Goal: Information Seeking & Learning: Check status

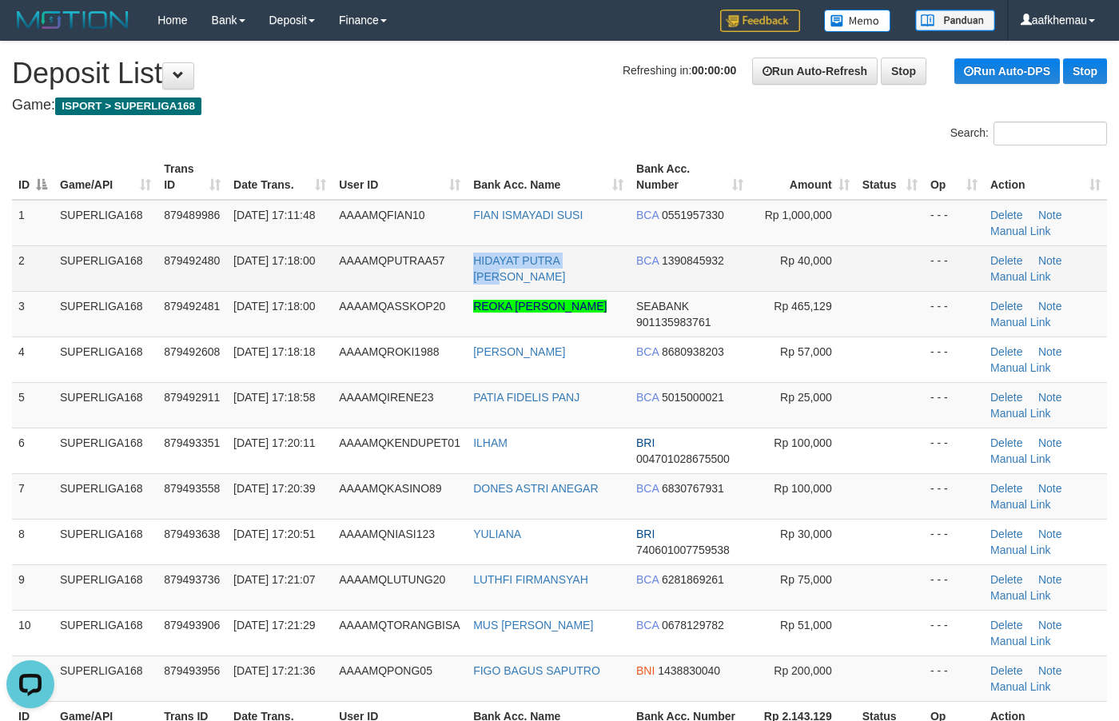
copy link "HIDAYAT PUTRA SETI"
drag, startPoint x: 616, startPoint y: 257, endPoint x: 472, endPoint y: 265, distance: 144.1
click at [472, 268] on td "HIDAYAT PUTRA SETI" at bounding box center [548, 268] width 163 height 46
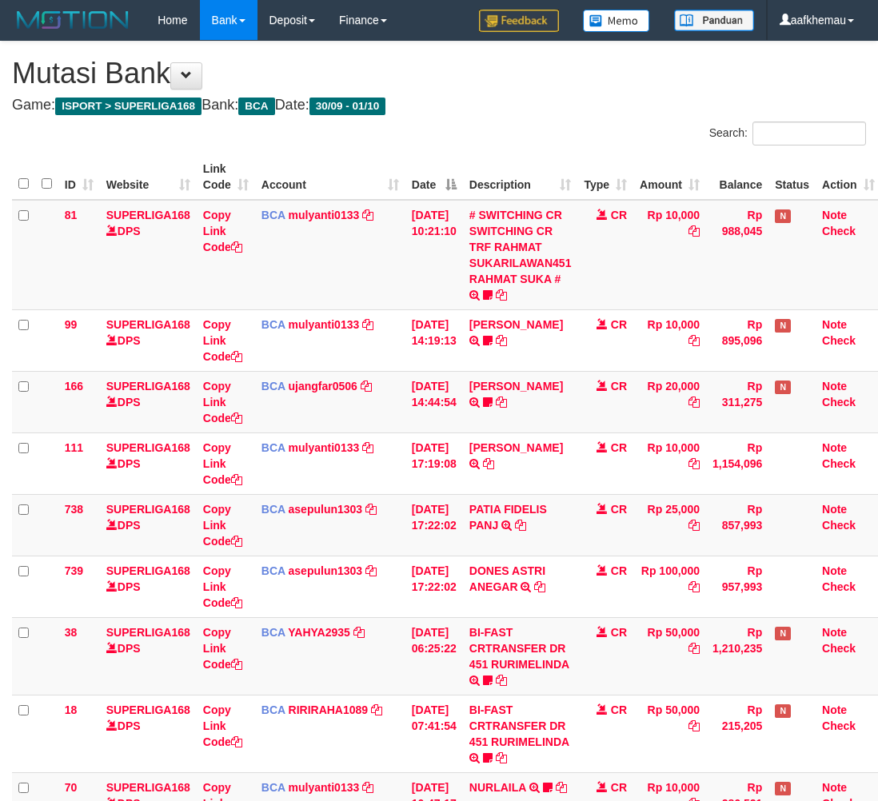
scroll to position [0, 13]
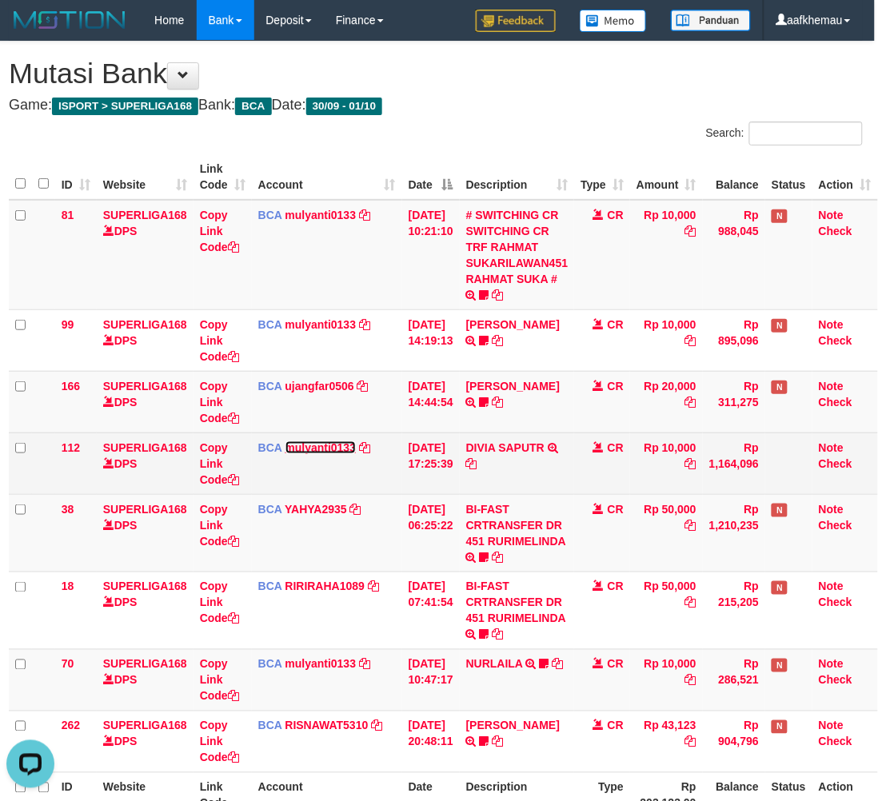
click at [314, 444] on link "mulyanti0133" at bounding box center [320, 447] width 71 height 13
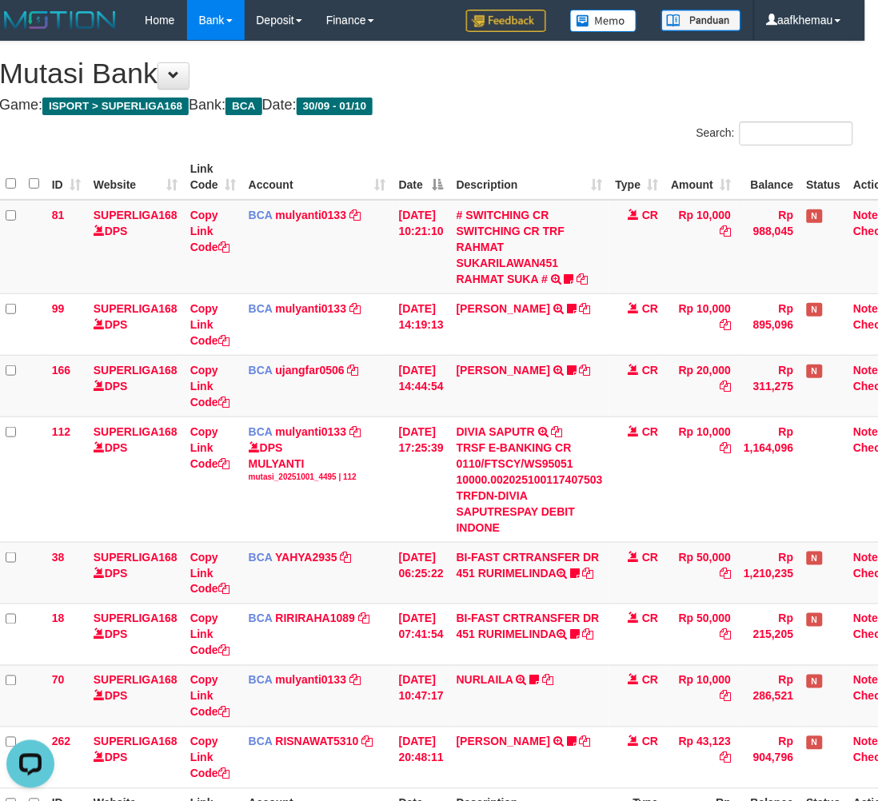
click at [500, 77] on h1 "Mutasi Bank" at bounding box center [426, 74] width 854 height 32
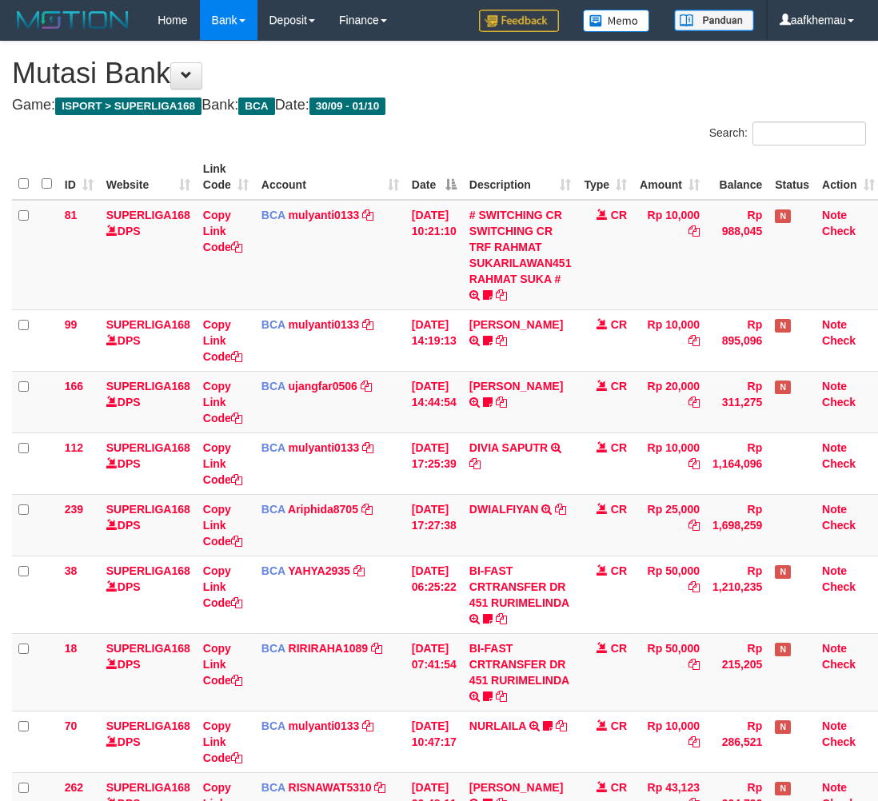
scroll to position [0, 13]
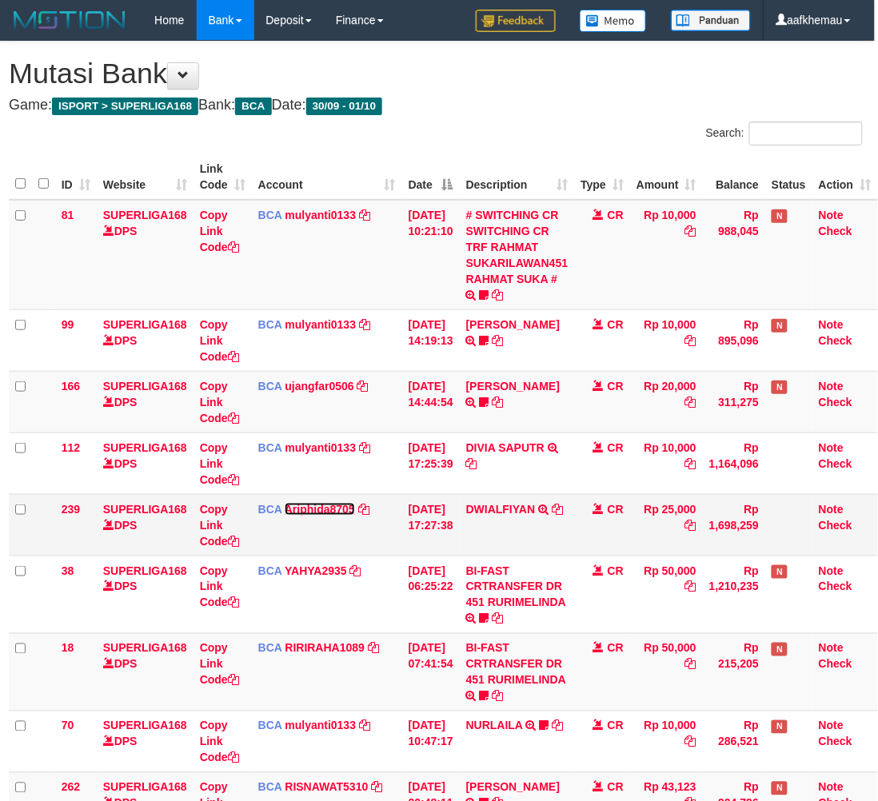
click at [314, 506] on link "Ariphida8705" at bounding box center [320, 509] width 70 height 13
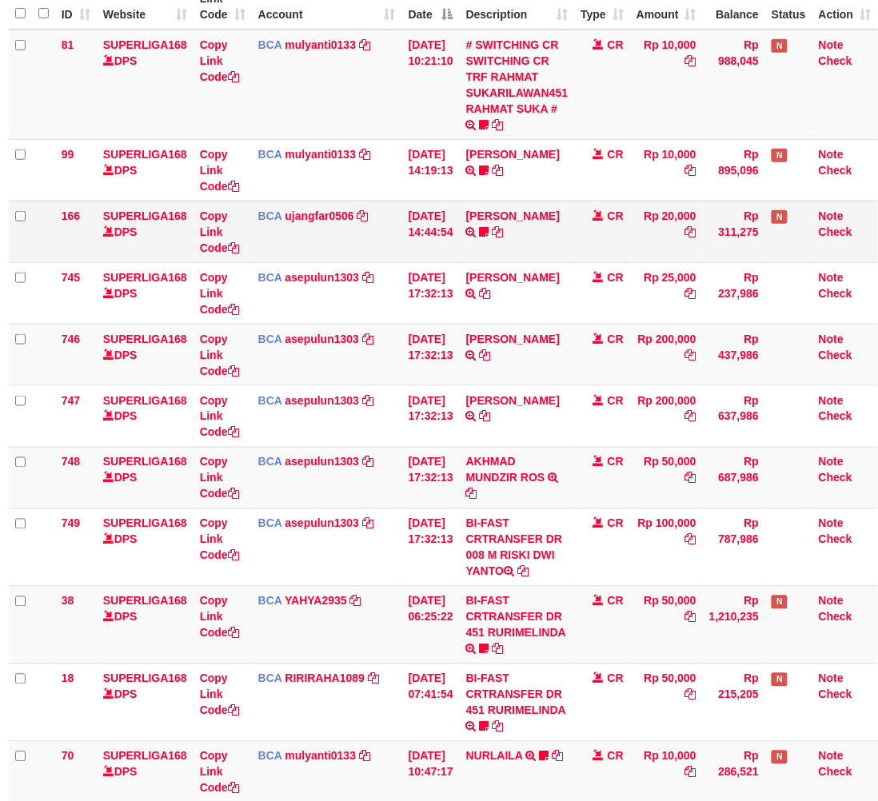
scroll to position [200, 13]
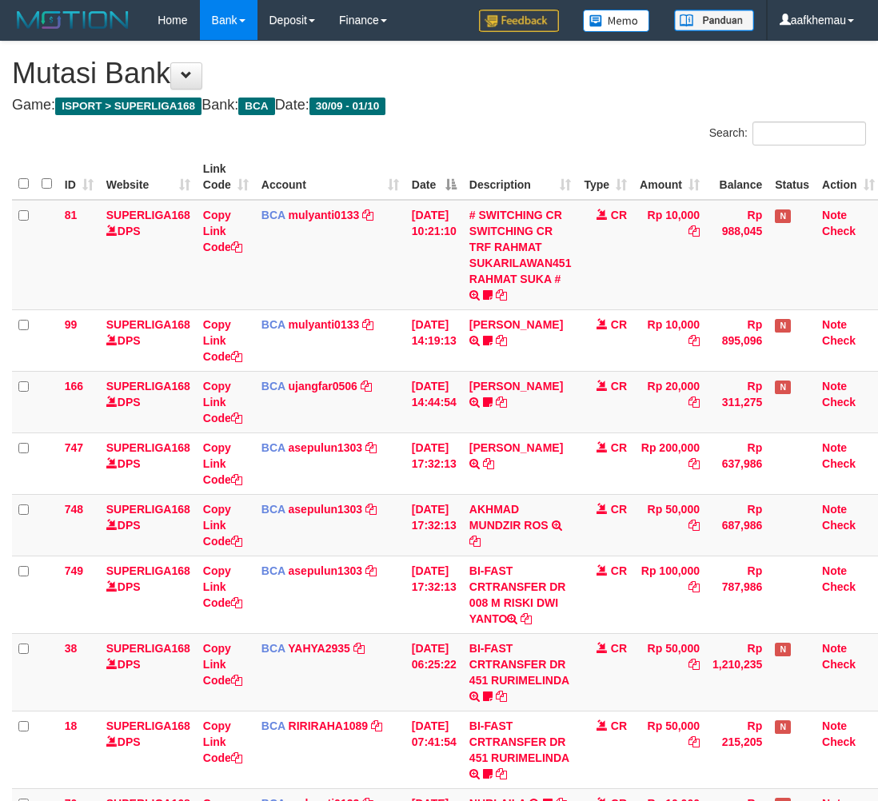
scroll to position [200, 13]
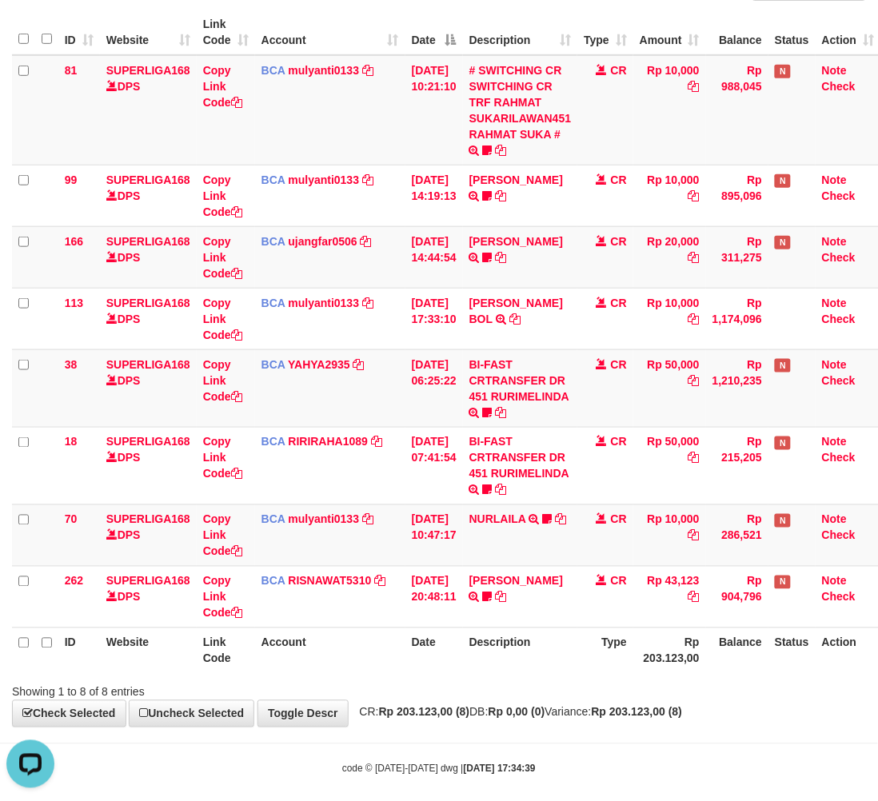
click at [616, 700] on div "**********" at bounding box center [439, 312] width 878 height 830
click at [686, 124] on td "Rp 10,000" at bounding box center [669, 110] width 73 height 110
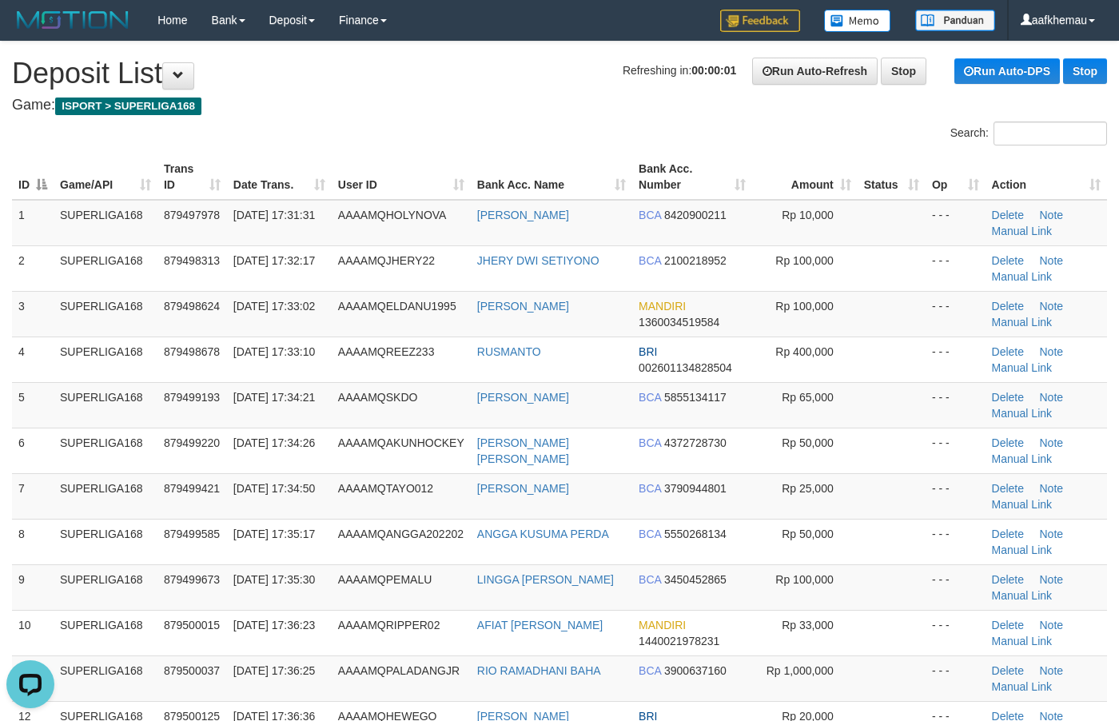
click at [446, 69] on h1 "Refreshing in: 00:00:01 Run Auto-Refresh Stop Run Auto-DPS Stop Deposit List" at bounding box center [559, 74] width 1095 height 32
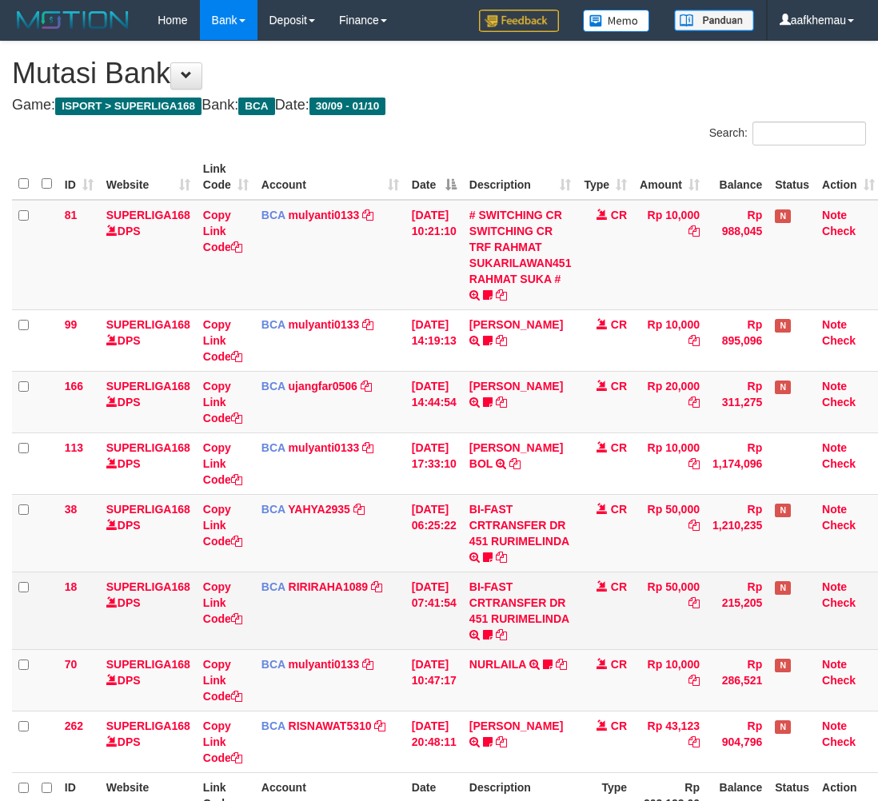
scroll to position [109, 0]
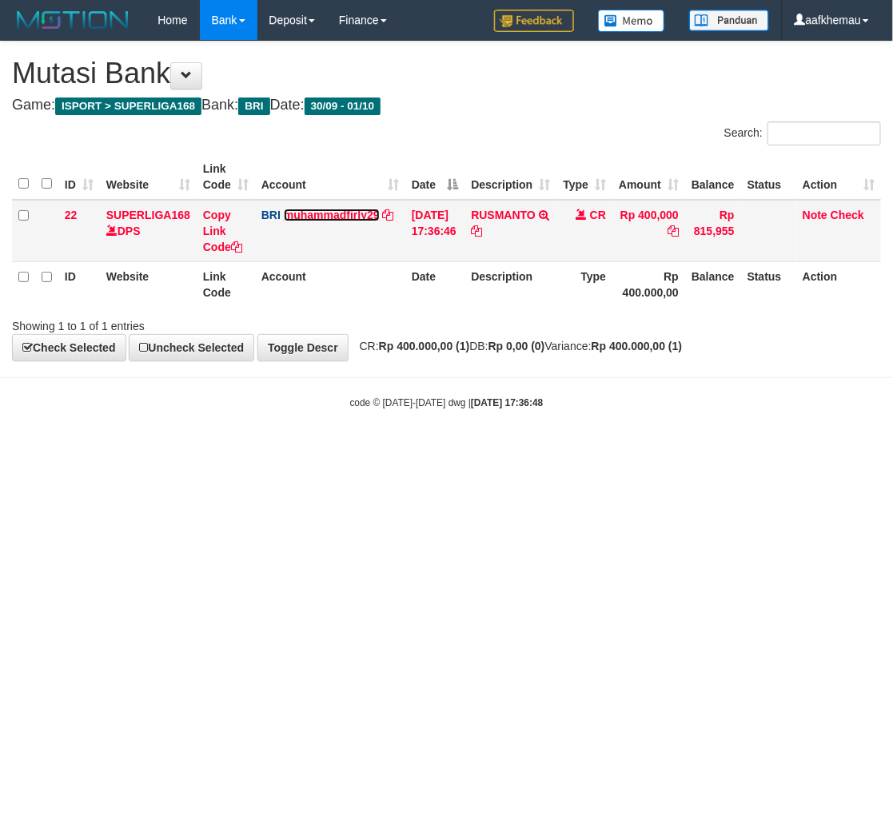
click at [321, 212] on link "muhammadfirly29" at bounding box center [332, 215] width 96 height 13
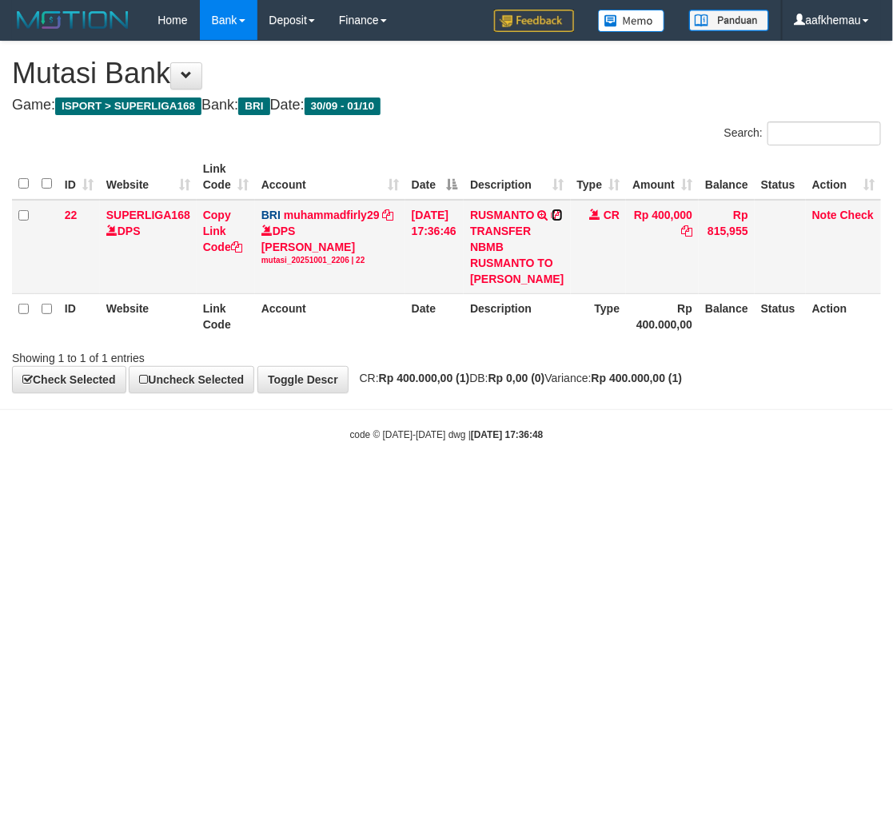
click at [552, 221] on icon at bounding box center [557, 214] width 11 height 11
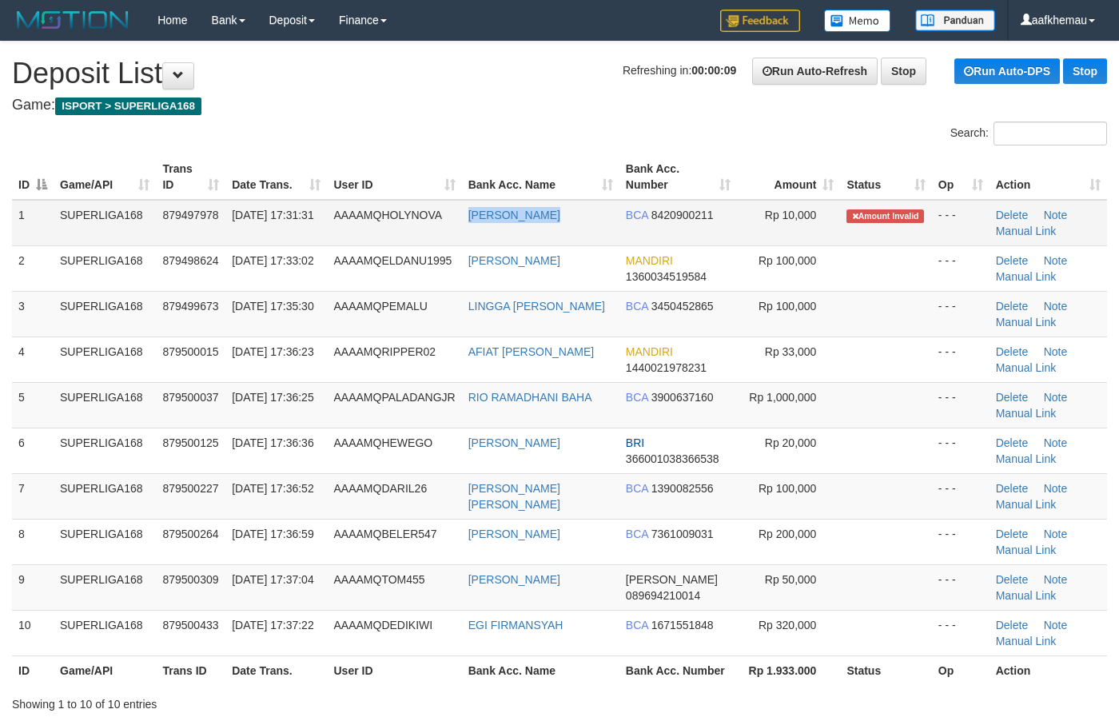
copy link "[PERSON_NAME]"
drag, startPoint x: 596, startPoint y: 217, endPoint x: 469, endPoint y: 230, distance: 127.8
click at [469, 230] on td "MARIO KUNTORO" at bounding box center [540, 223] width 157 height 46
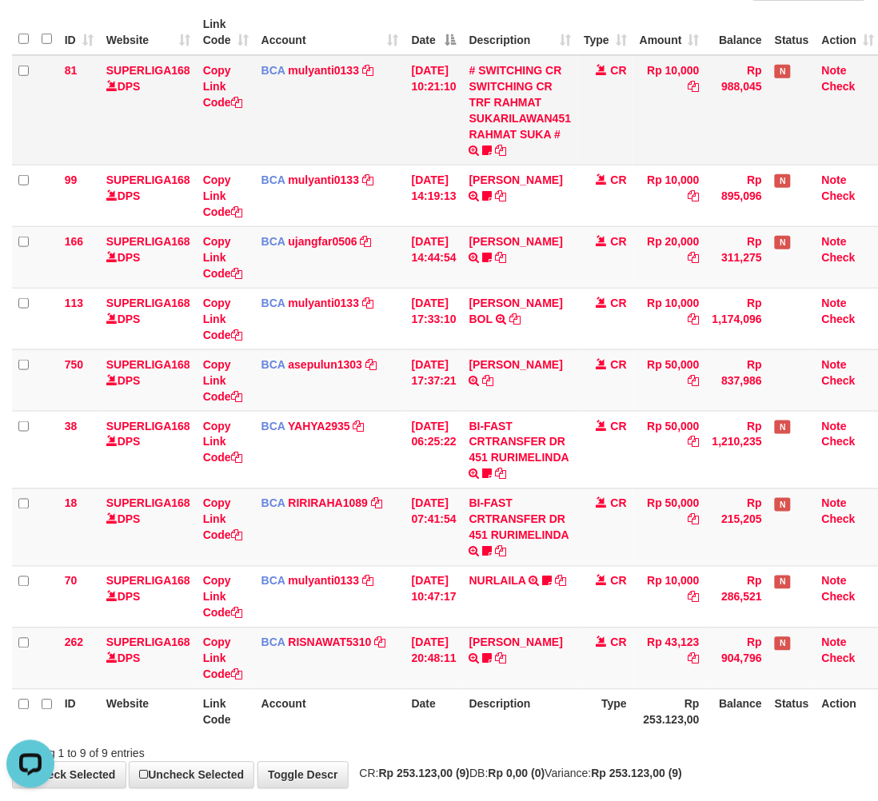
click at [676, 106] on td "Rp 10,000" at bounding box center [669, 110] width 73 height 110
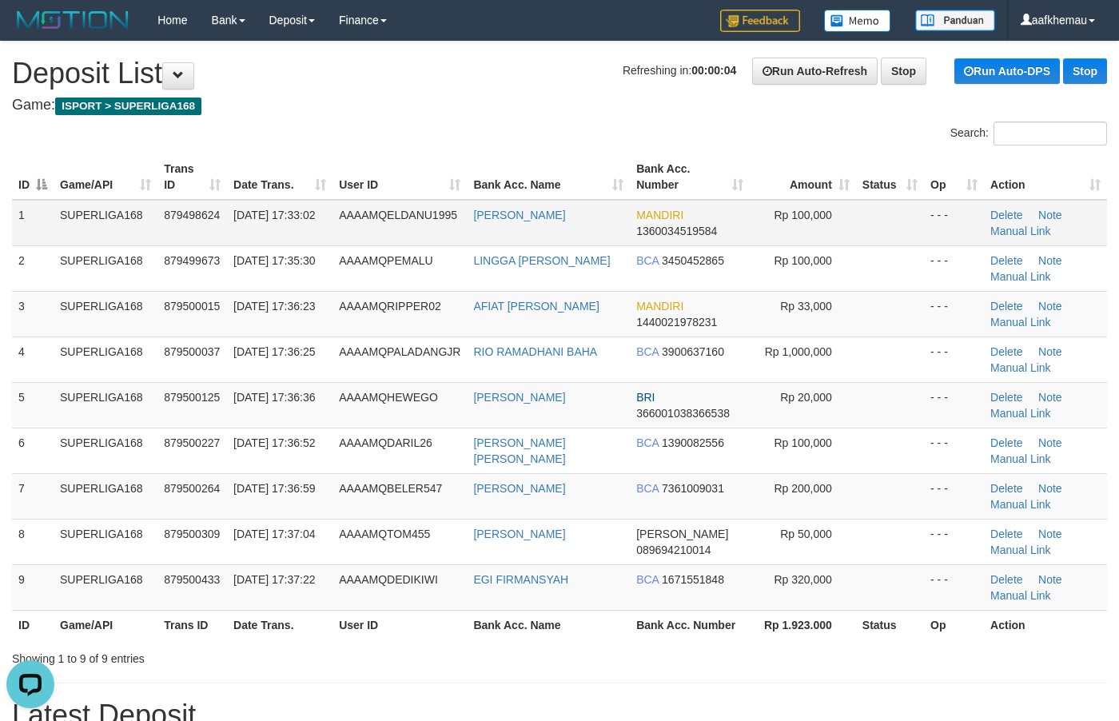
click at [590, 221] on td "ABDUL MUJIB" at bounding box center [548, 223] width 163 height 46
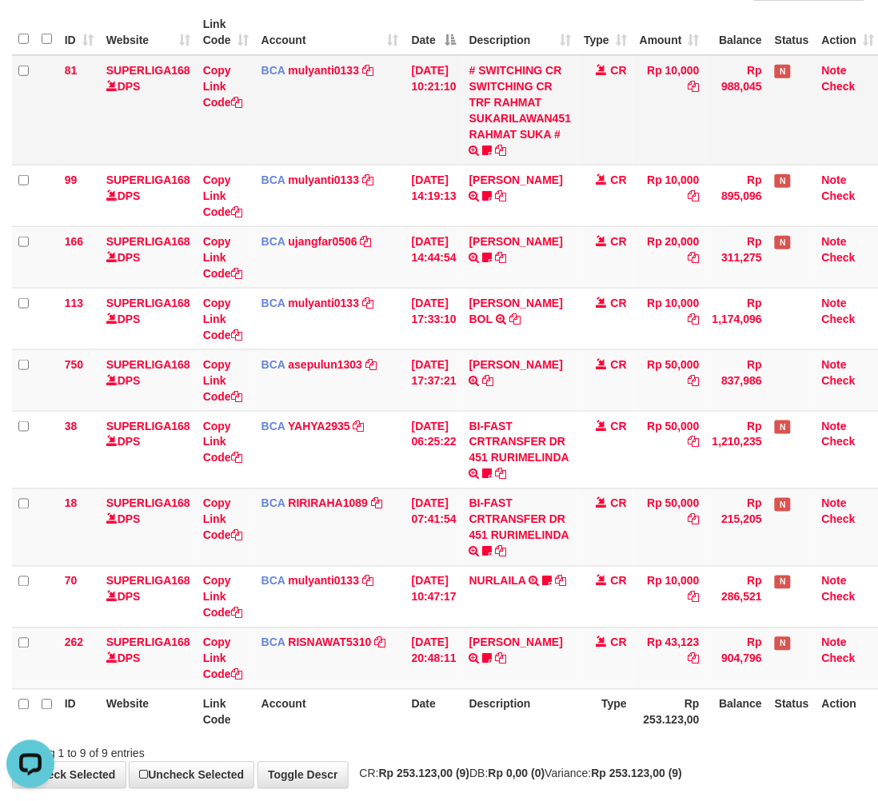
click at [662, 102] on td "Rp 10,000" at bounding box center [669, 110] width 73 height 110
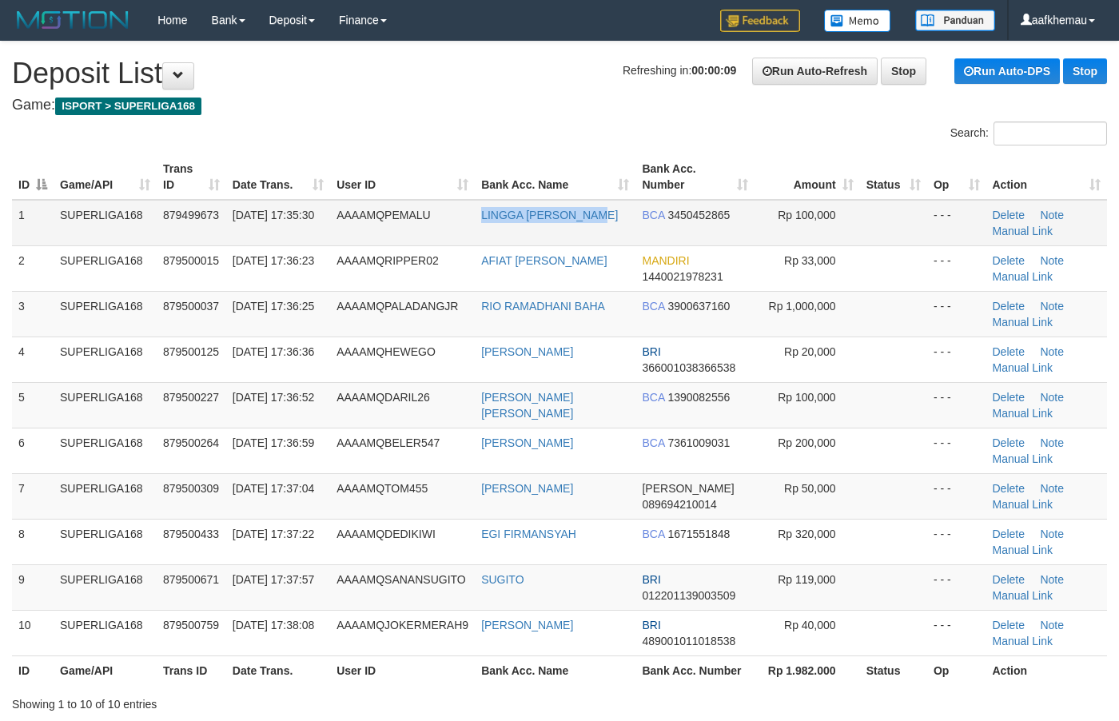
copy link "LINGGA ADITYA PRAT"
drag, startPoint x: 604, startPoint y: 217, endPoint x: 480, endPoint y: 222, distance: 124.0
click at [480, 222] on td "LINGGA [PERSON_NAME]" at bounding box center [555, 223] width 161 height 46
click at [429, 64] on h1 "Refreshing in: 00:00:01 Run Auto-Refresh Stop Run Auto-DPS Stop Deposit List" at bounding box center [559, 74] width 1095 height 32
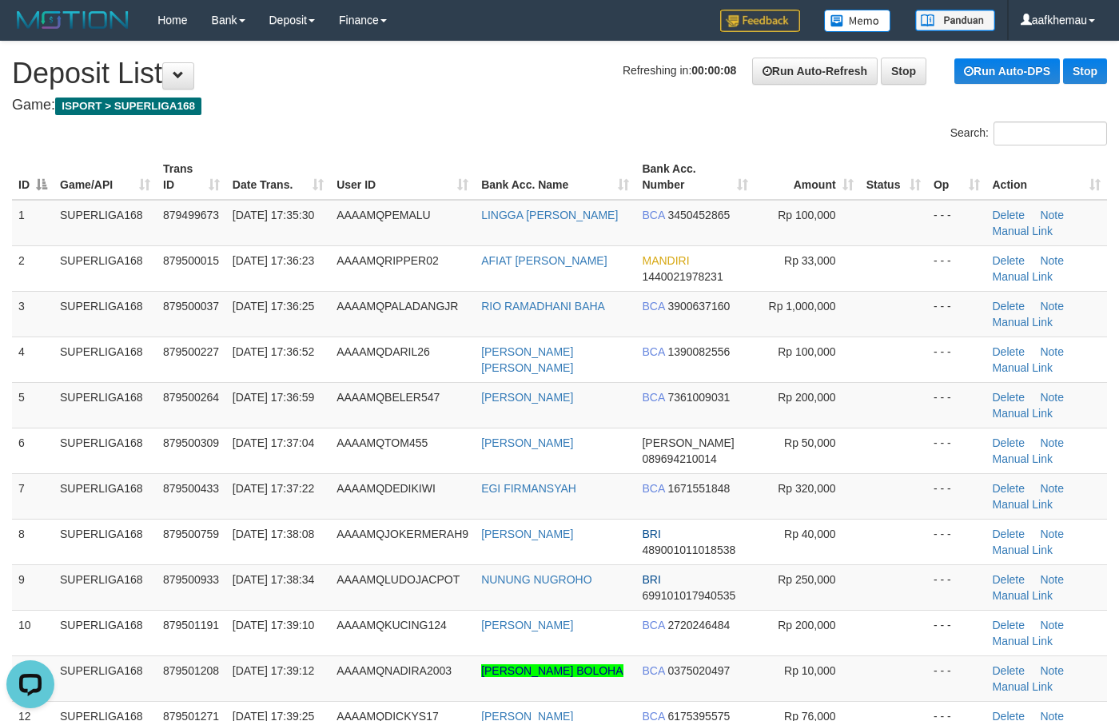
click at [473, 128] on div "Search:" at bounding box center [559, 135] width 1119 height 28
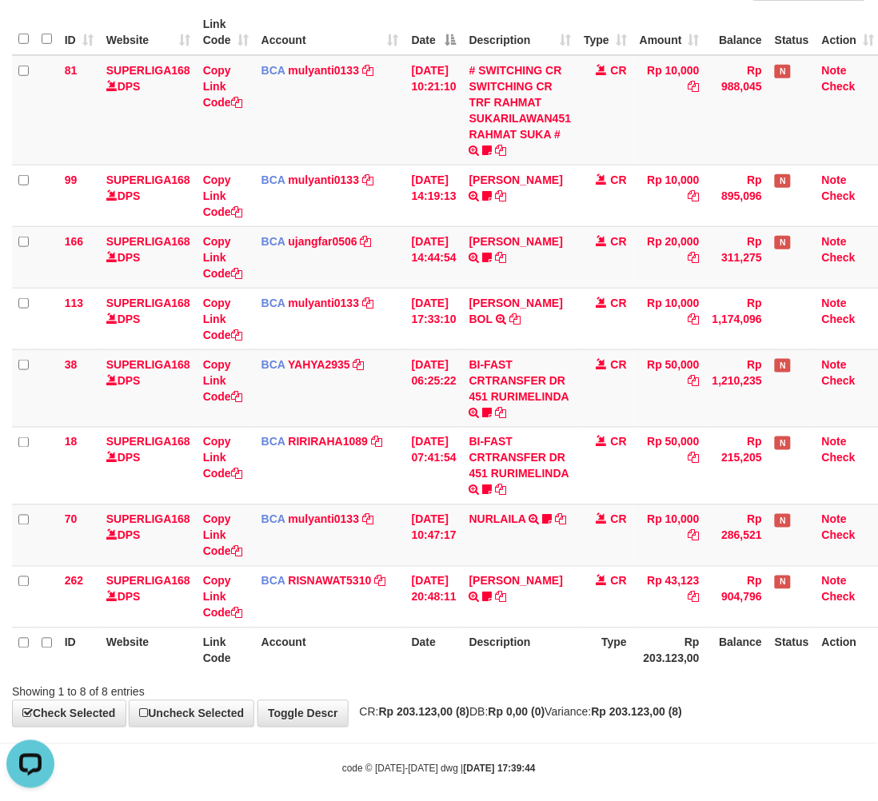
click at [723, 721] on div "**********" at bounding box center [439, 312] width 878 height 830
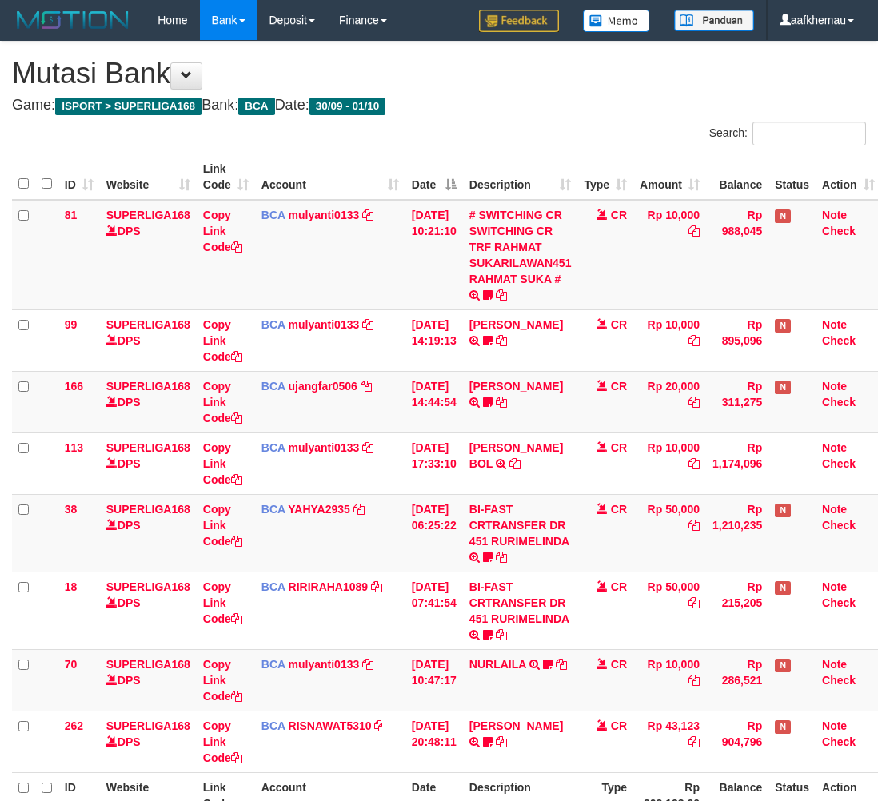
scroll to position [109, 0]
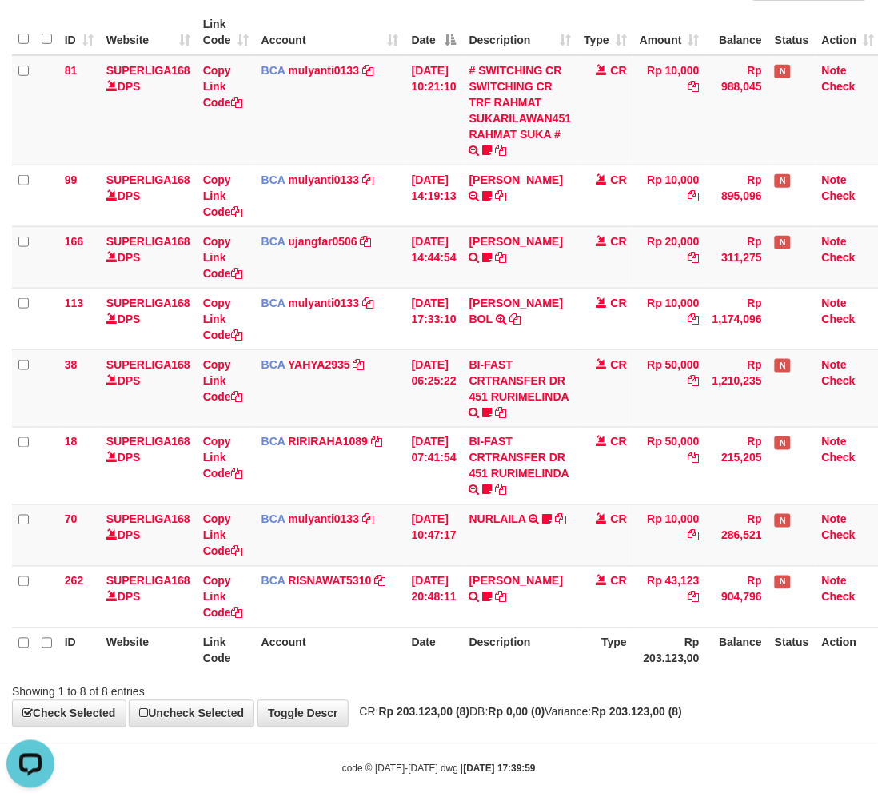
click at [578, 10] on th "Description" at bounding box center [520, 33] width 115 height 46
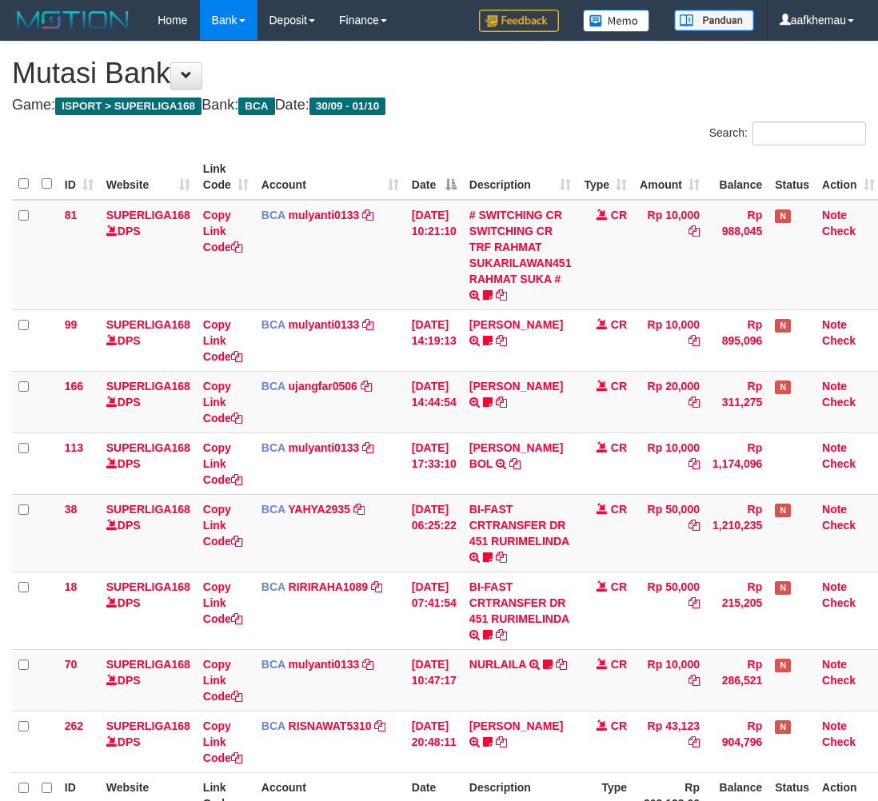
scroll to position [109, 0]
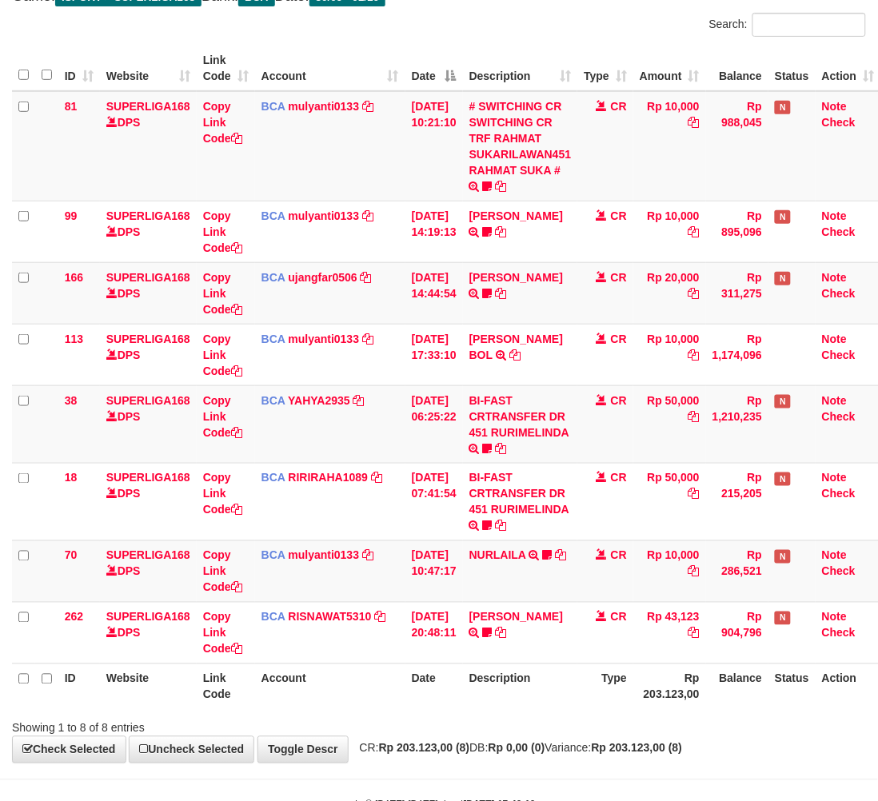
click at [699, 717] on div "Showing 1 to 8 of 8 entries" at bounding box center [439, 725] width 878 height 22
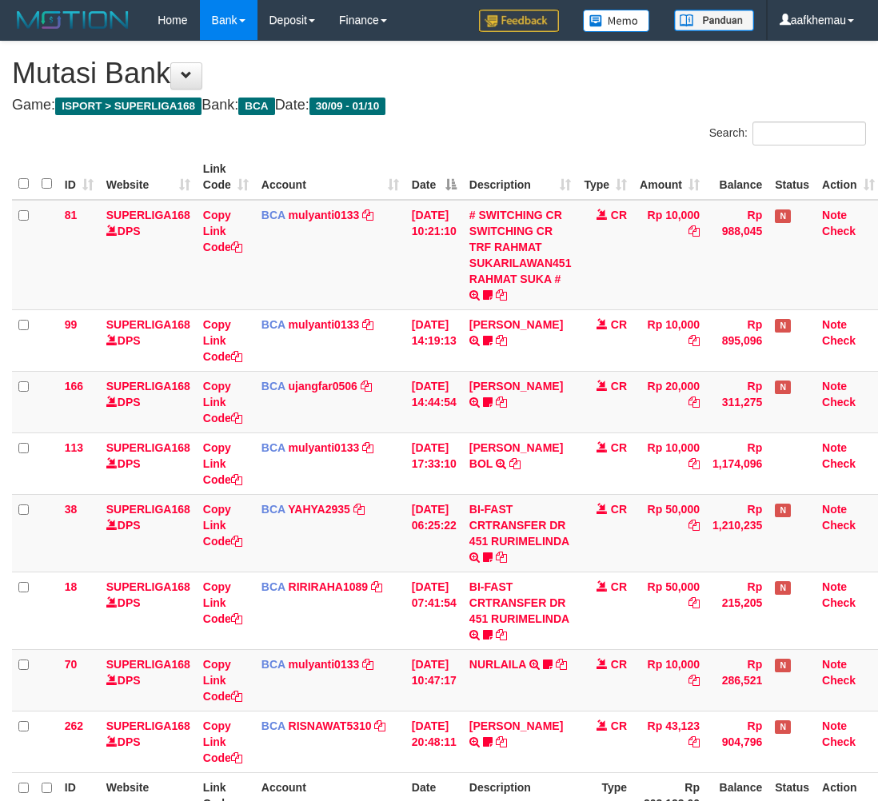
scroll to position [109, 0]
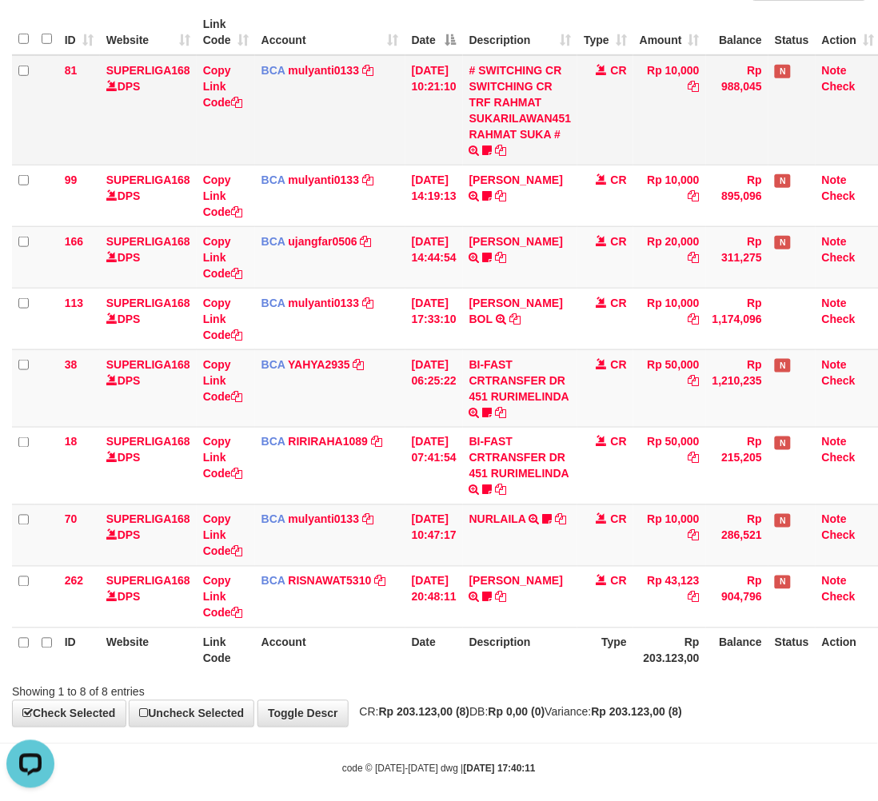
click at [633, 117] on td "CR" at bounding box center [605, 110] width 56 height 110
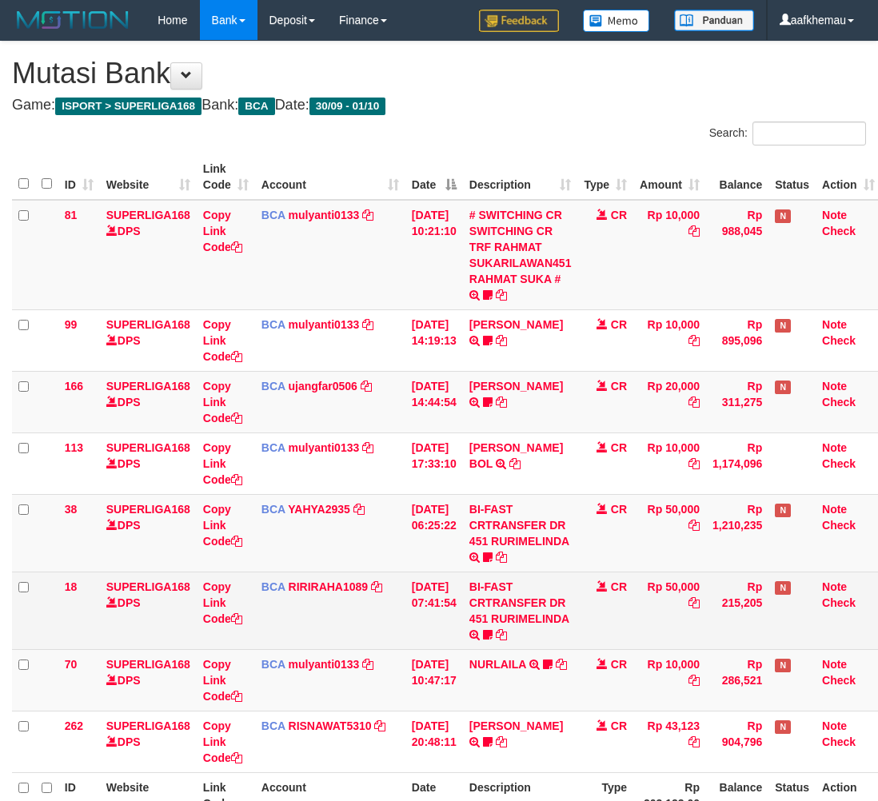
scroll to position [109, 0]
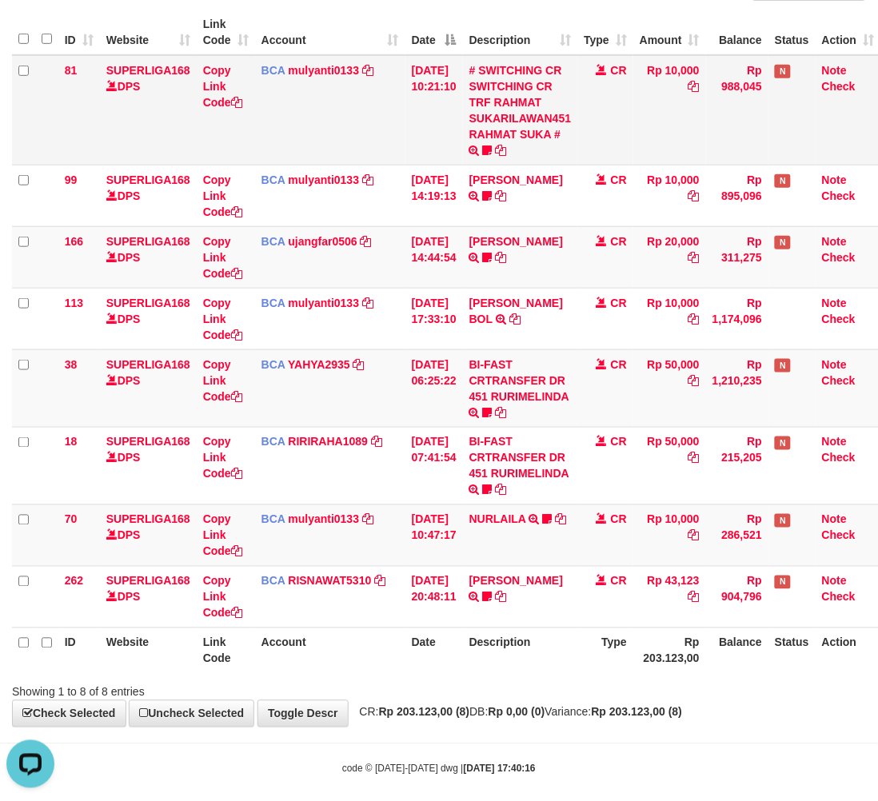
click at [660, 136] on td "Rp 10,000" at bounding box center [669, 110] width 73 height 110
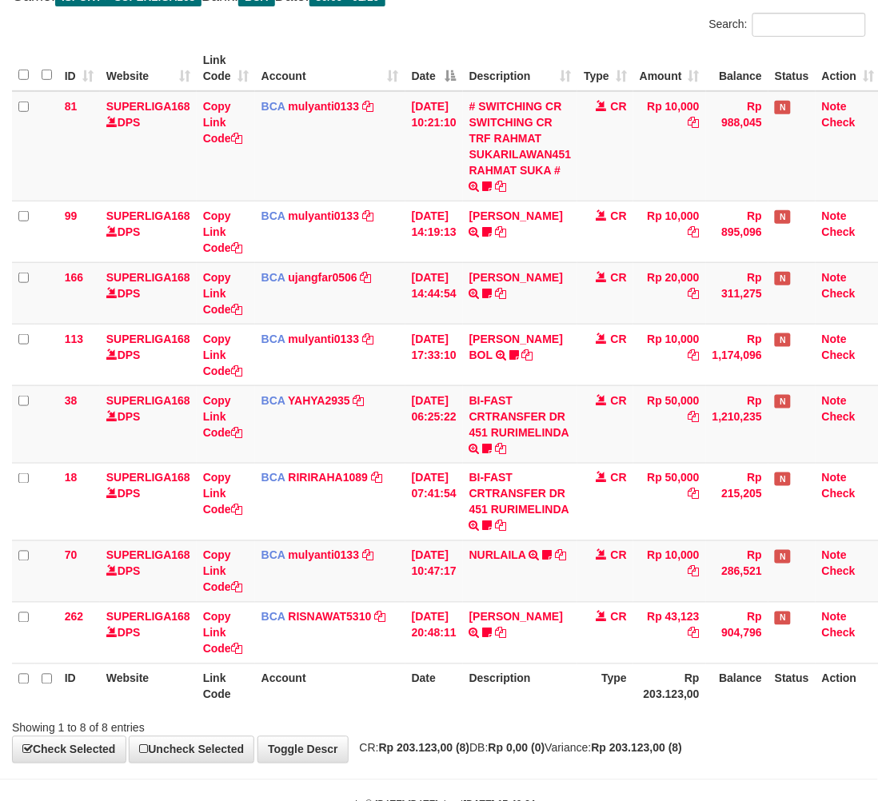
scroll to position [145, 0]
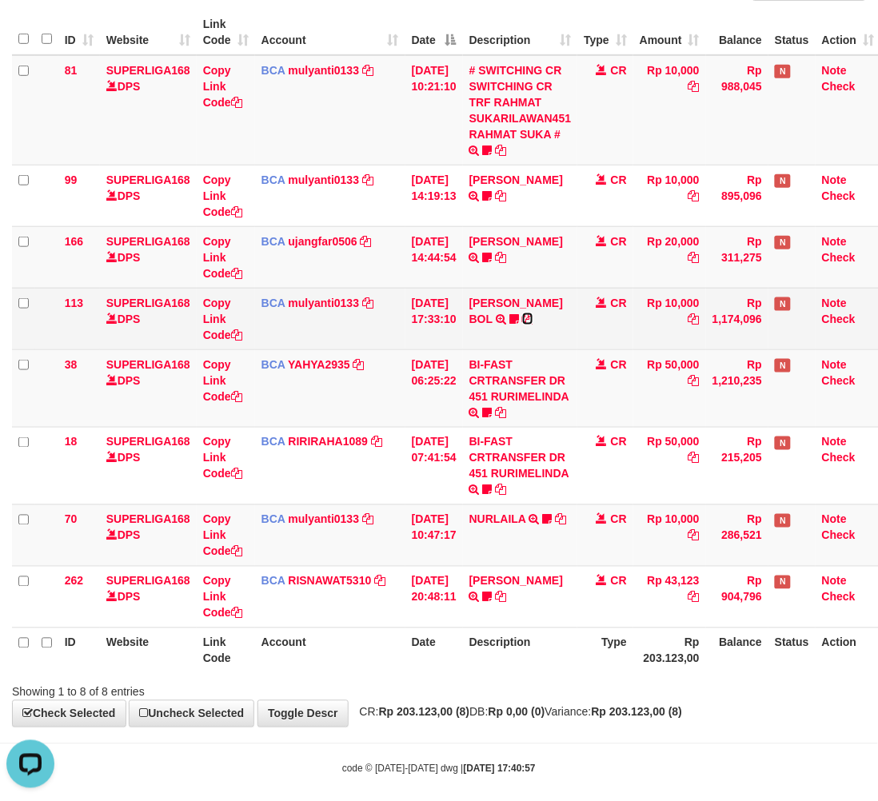
click at [533, 321] on icon at bounding box center [527, 318] width 11 height 11
click at [305, 298] on link "mulyanti0133" at bounding box center [324, 303] width 71 height 13
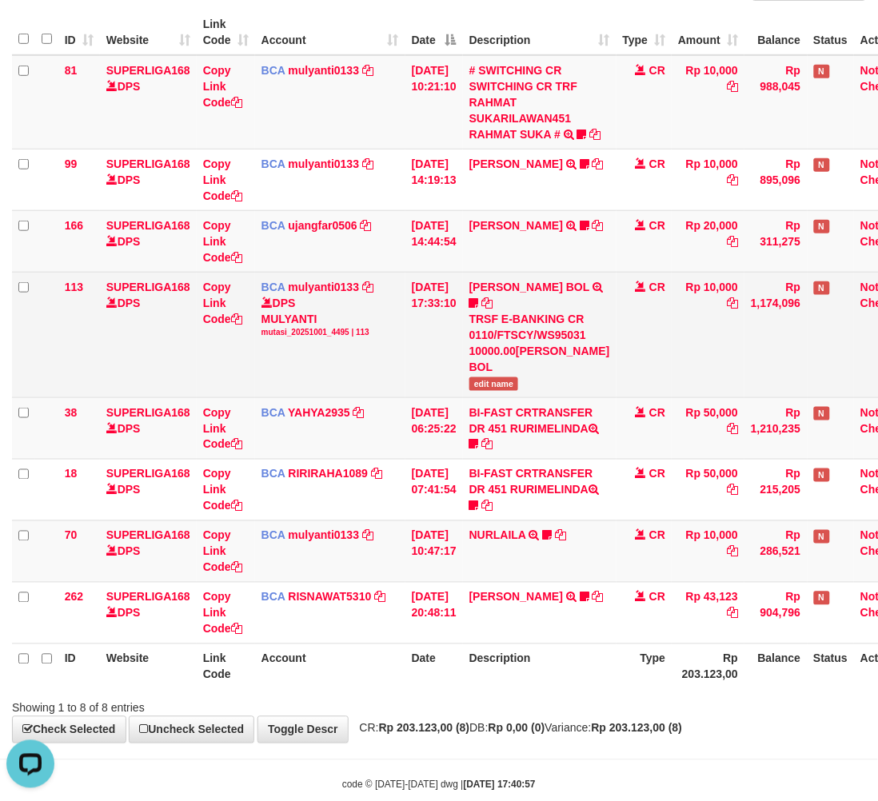
click at [707, 364] on td "Rp 10,000" at bounding box center [707, 334] width 73 height 125
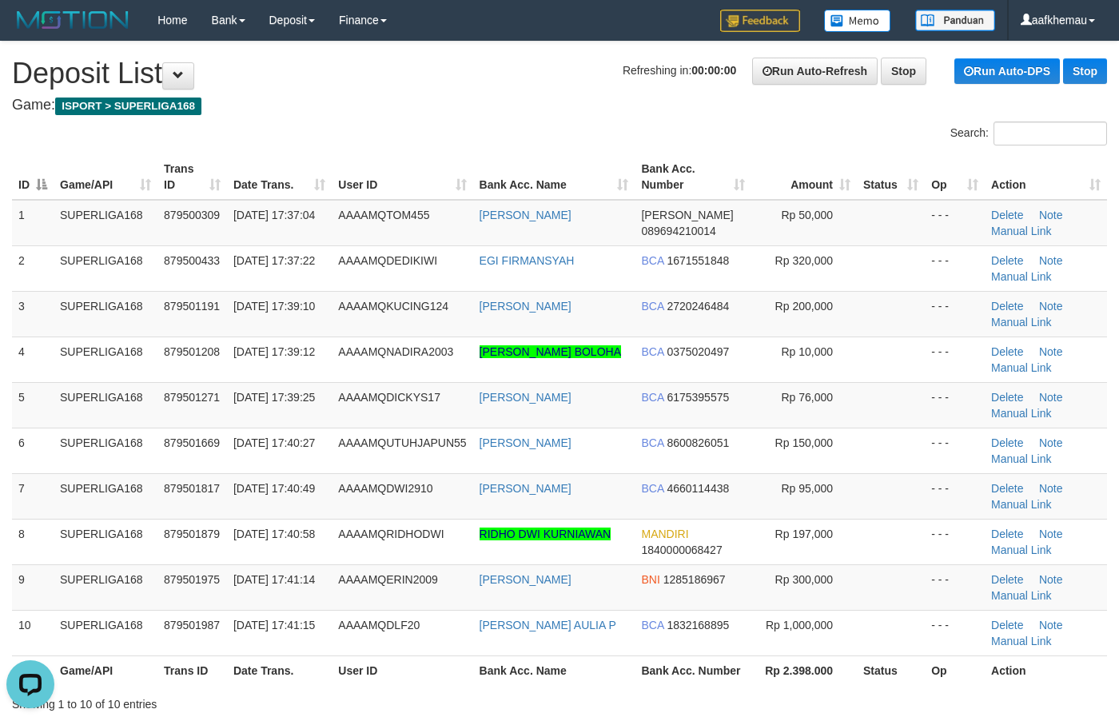
click at [610, 88] on h1 "Refreshing in: 00:00:00 Run Auto-Refresh Stop Run Auto-DPS Stop Deposit List" at bounding box center [559, 74] width 1095 height 32
